Goal: Download file/media

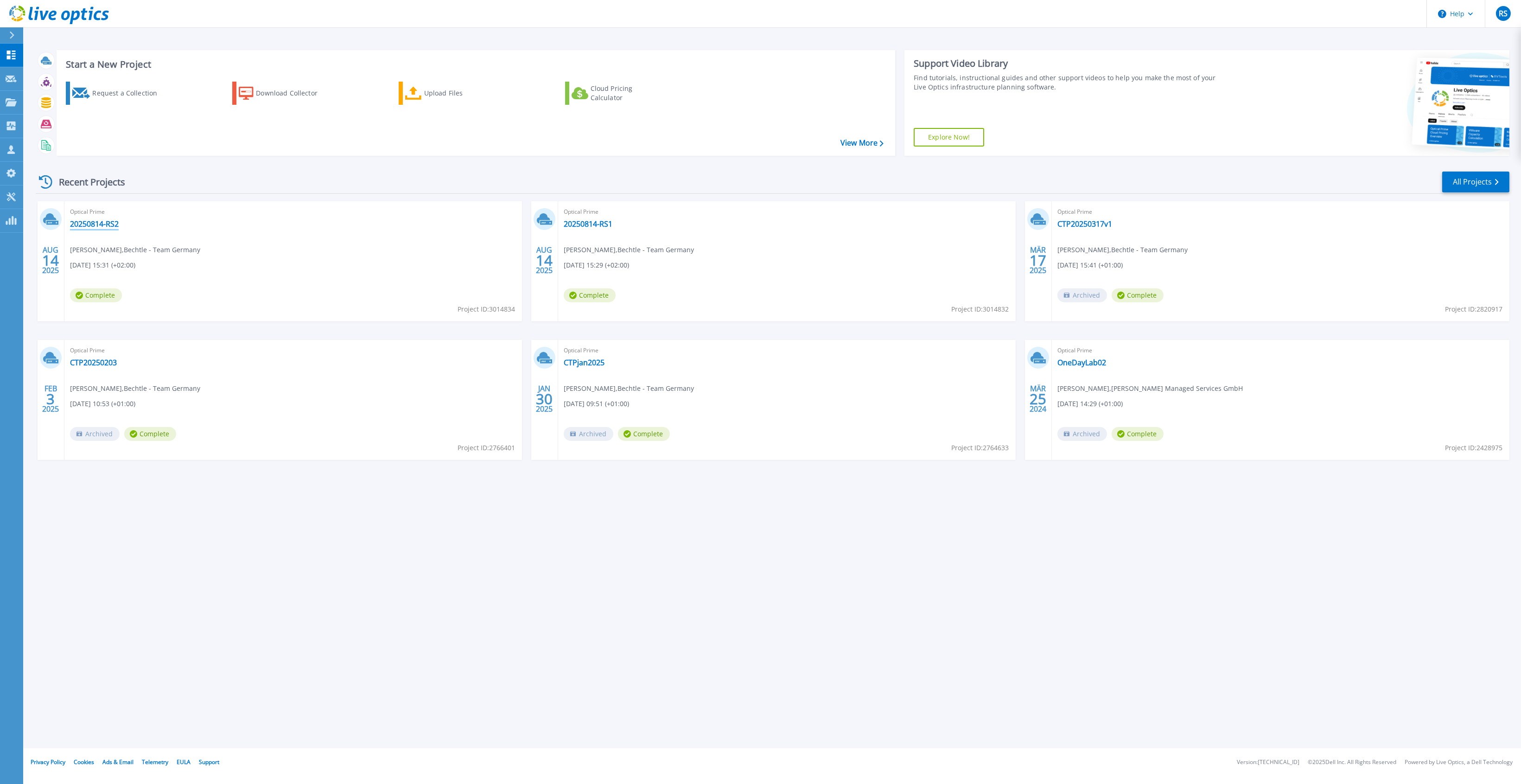
click at [92, 223] on link "20250814-RS2" at bounding box center [94, 224] width 48 height 9
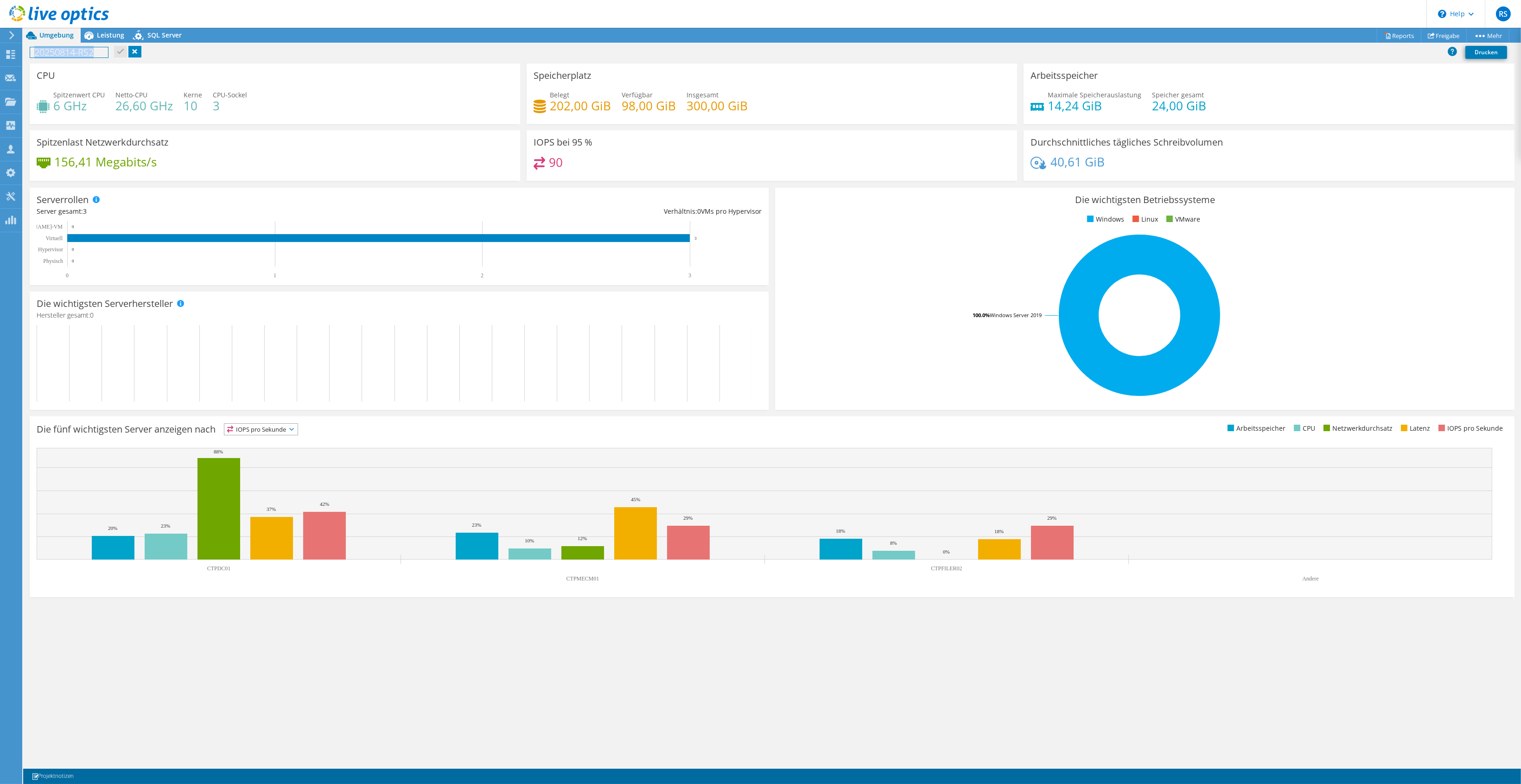
drag, startPoint x: 35, startPoint y: 52, endPoint x: 100, endPoint y: 50, distance: 65.0
click at [100, 50] on h1 "20250814-RS2" at bounding box center [69, 52] width 78 height 10
click at [14, 31] on icon at bounding box center [12, 35] width 7 height 8
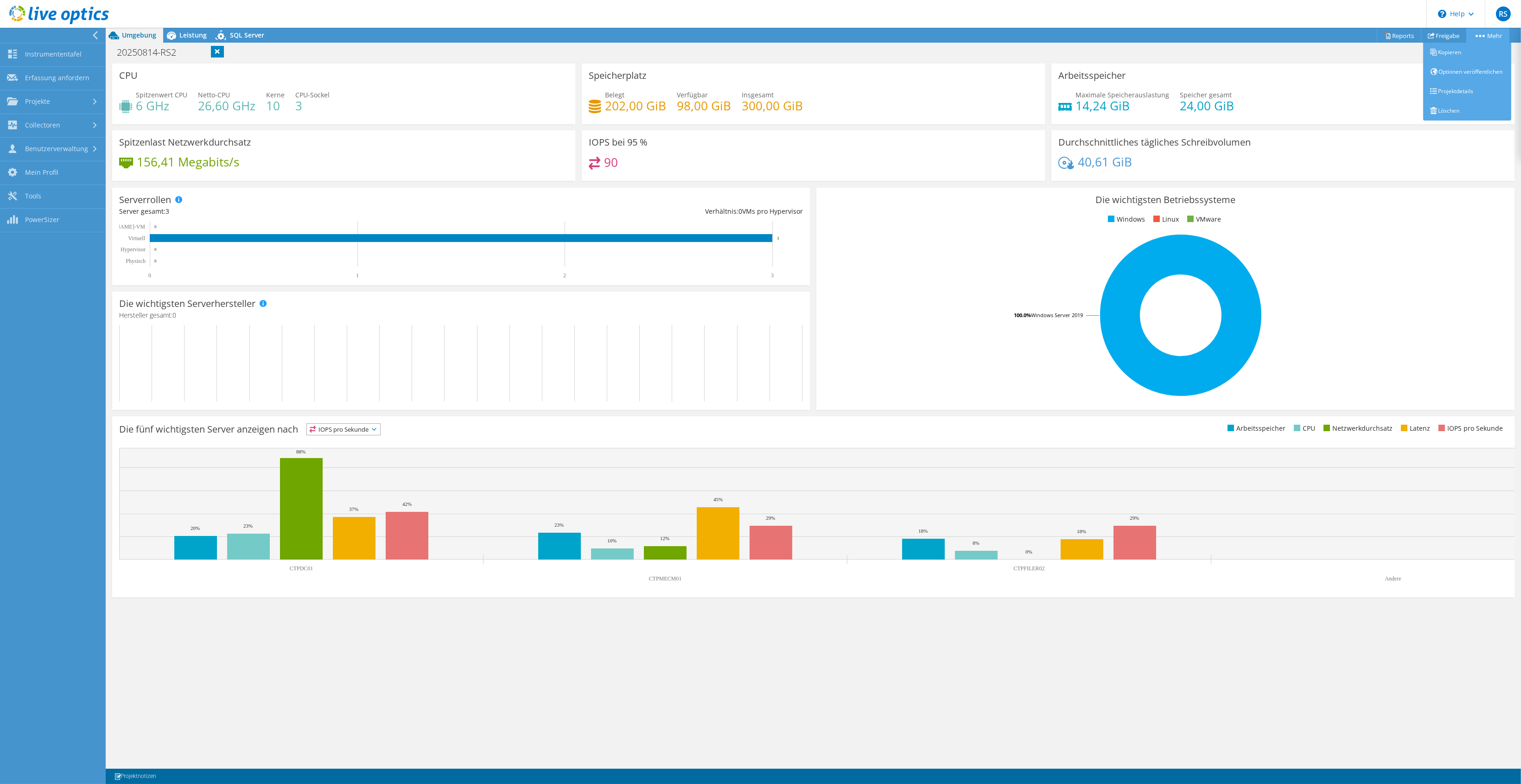
click at [1480, 34] on link "Mehr" at bounding box center [1487, 35] width 43 height 14
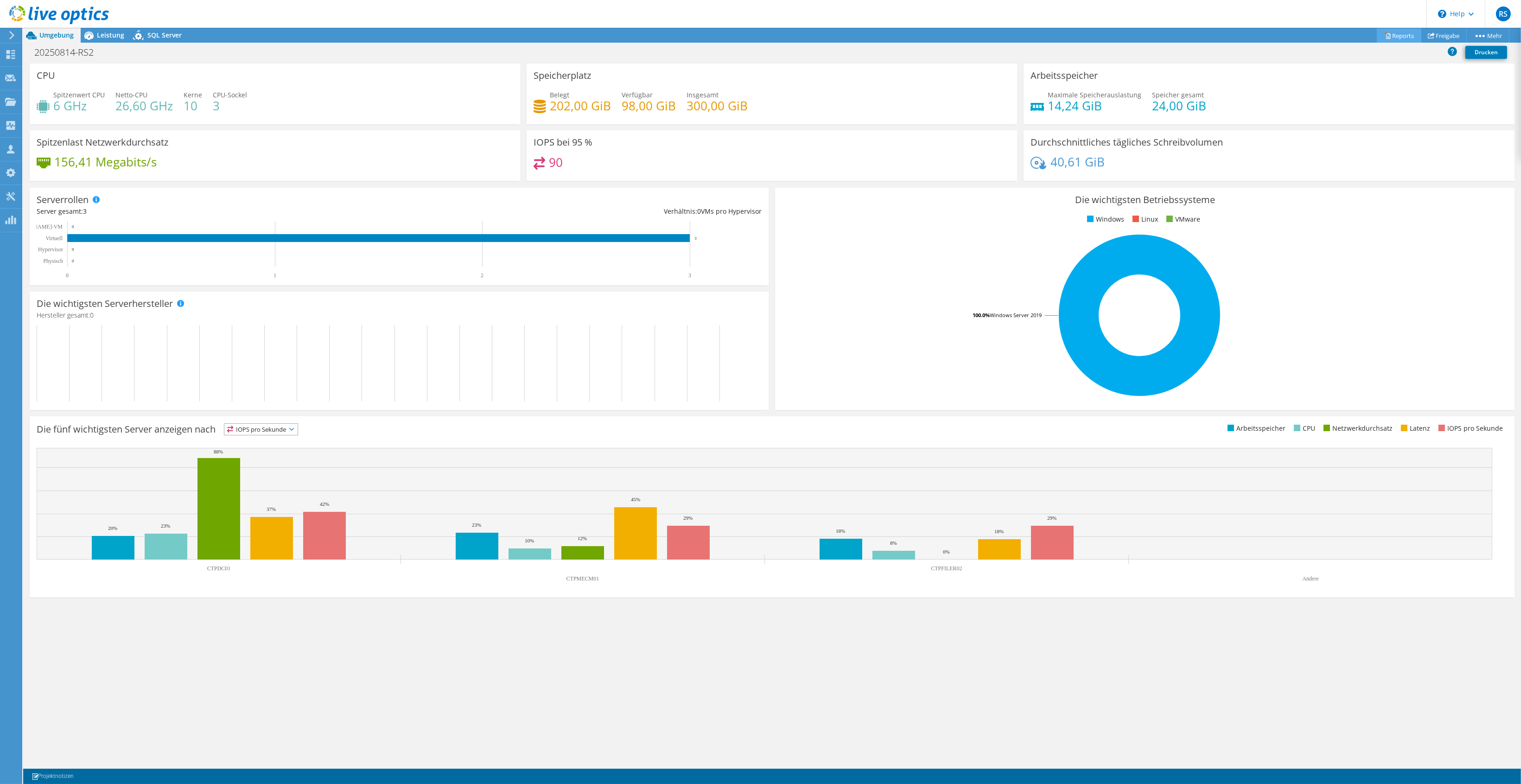
click at [1395, 31] on link "Reports" at bounding box center [1399, 35] width 44 height 14
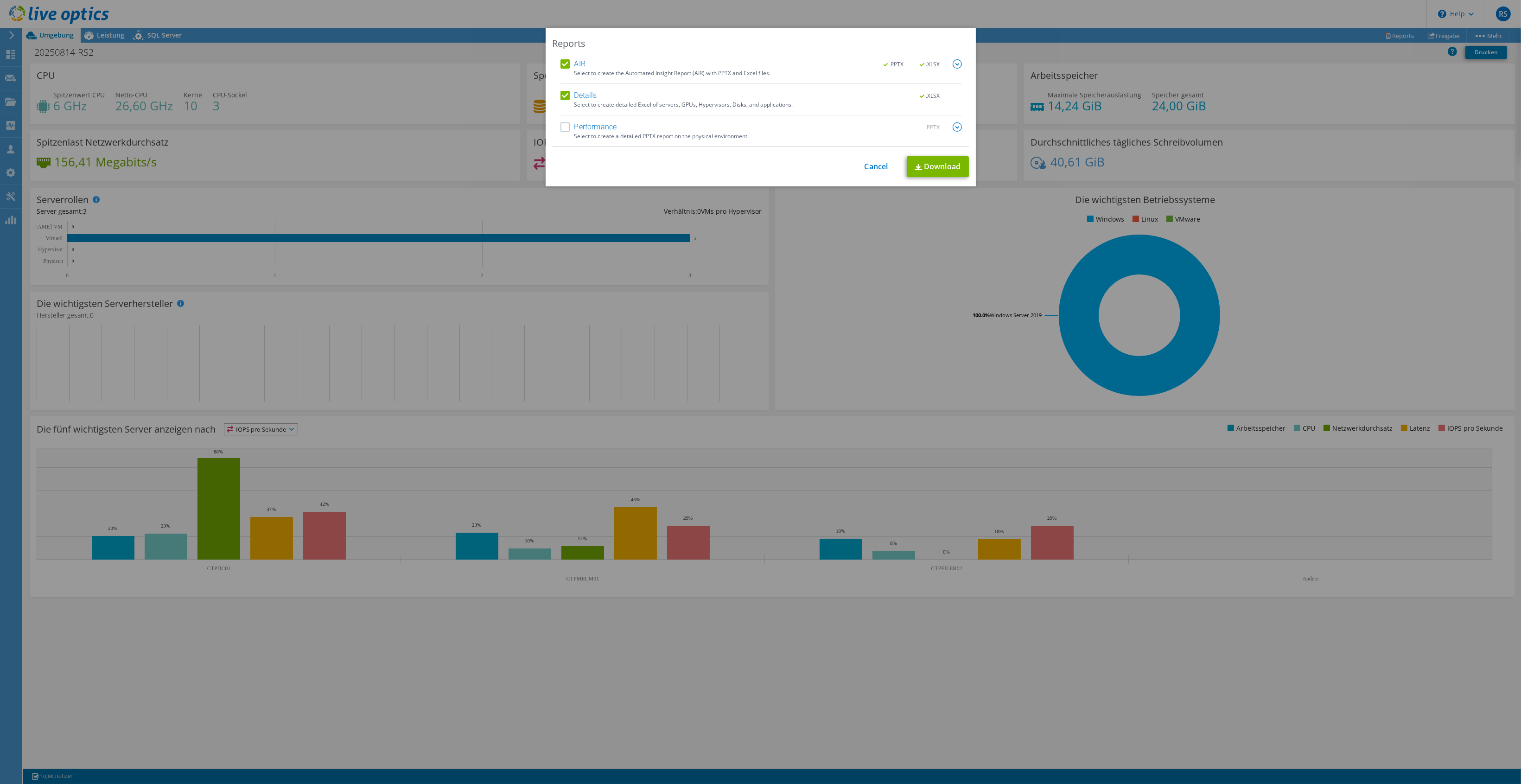
click at [560, 126] on label "Performance" at bounding box center [589, 127] width 57 height 9
click at [0, 0] on input "Performance" at bounding box center [0, 0] width 0 height 0
click at [926, 166] on link "Download" at bounding box center [938, 166] width 62 height 21
